Goal: Navigation & Orientation: Find specific page/section

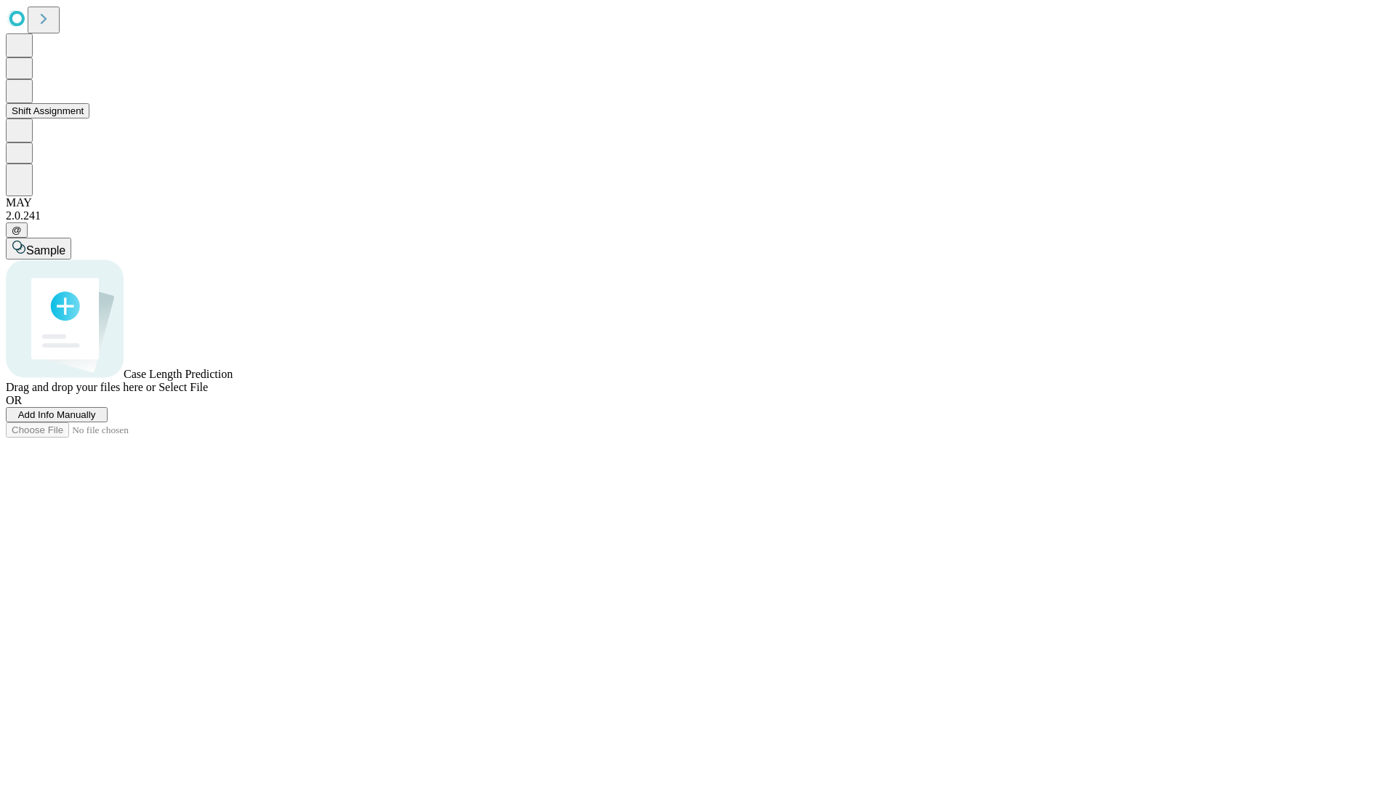
click at [89, 119] on button "Shift Assignment" at bounding box center [48, 110] width 84 height 15
